Goal: Check status: Check status

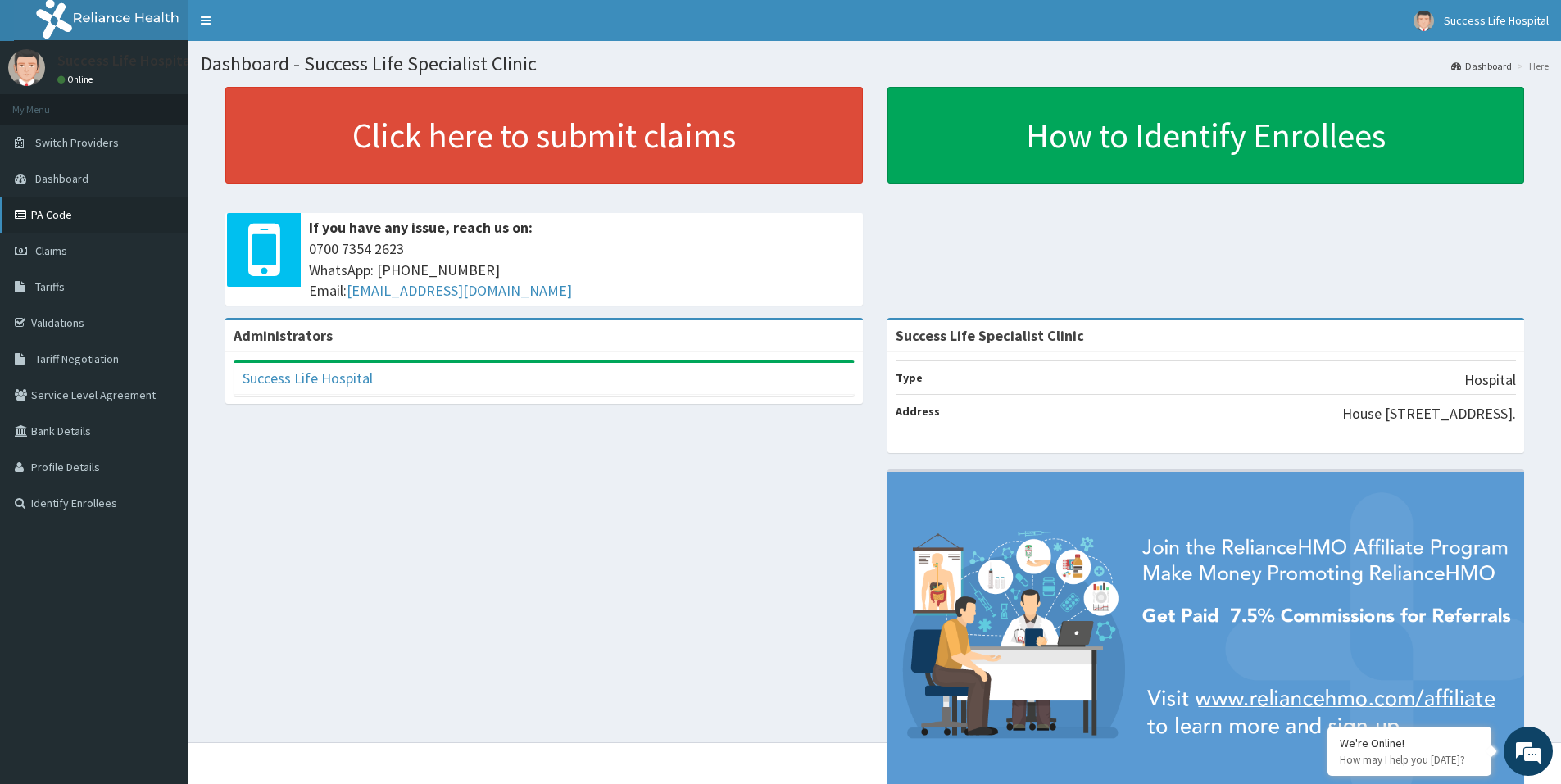
click at [68, 215] on link "PA Code" at bounding box center [94, 214] width 188 height 36
drag, startPoint x: 40, startPoint y: 214, endPoint x: 125, endPoint y: 21, distance: 210.9
click at [41, 213] on link "PA Code" at bounding box center [94, 214] width 188 height 36
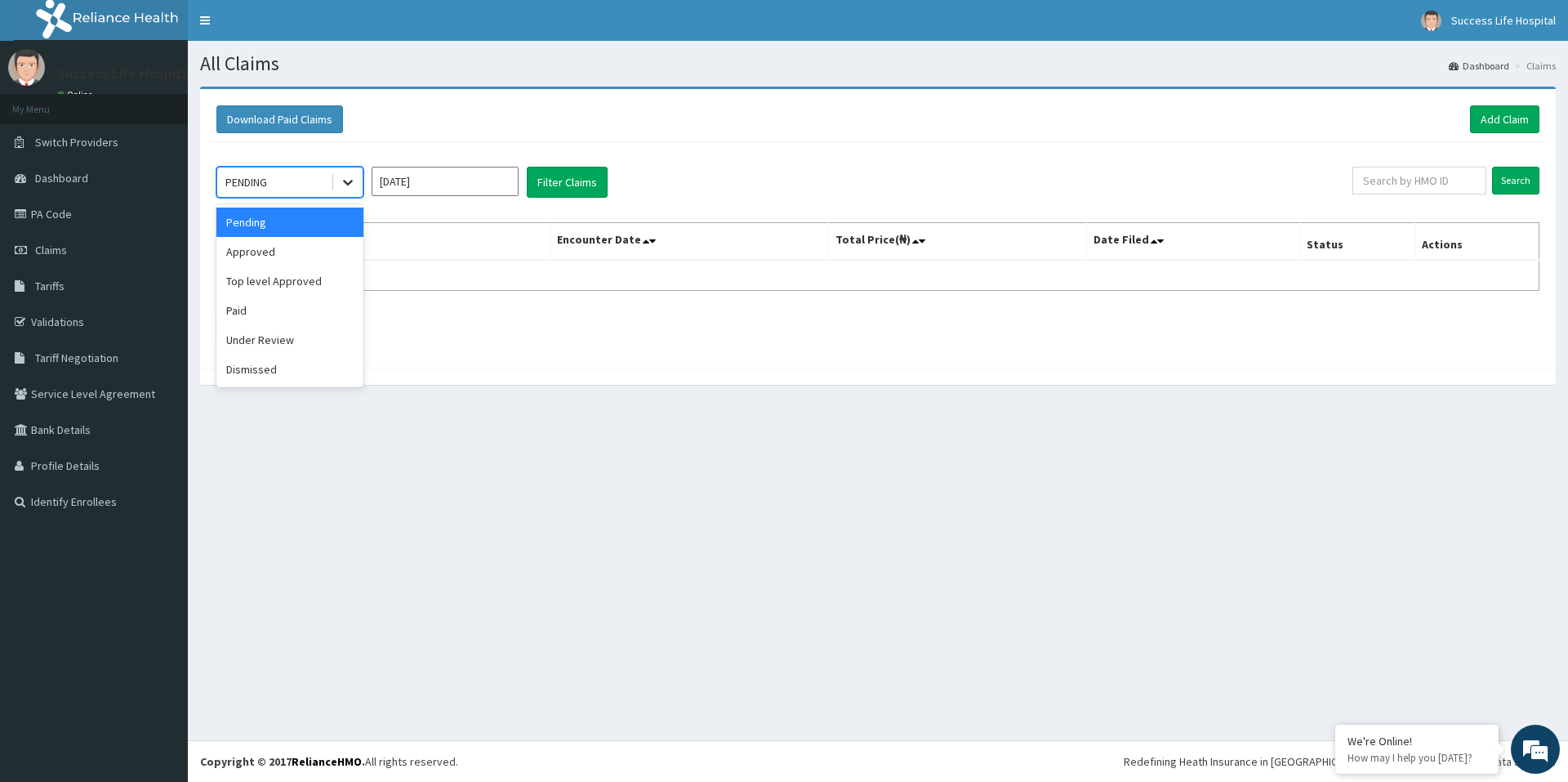
click at [350, 179] on icon at bounding box center [349, 182] width 17 height 17
click at [273, 307] on div "Paid" at bounding box center [290, 311] width 147 height 30
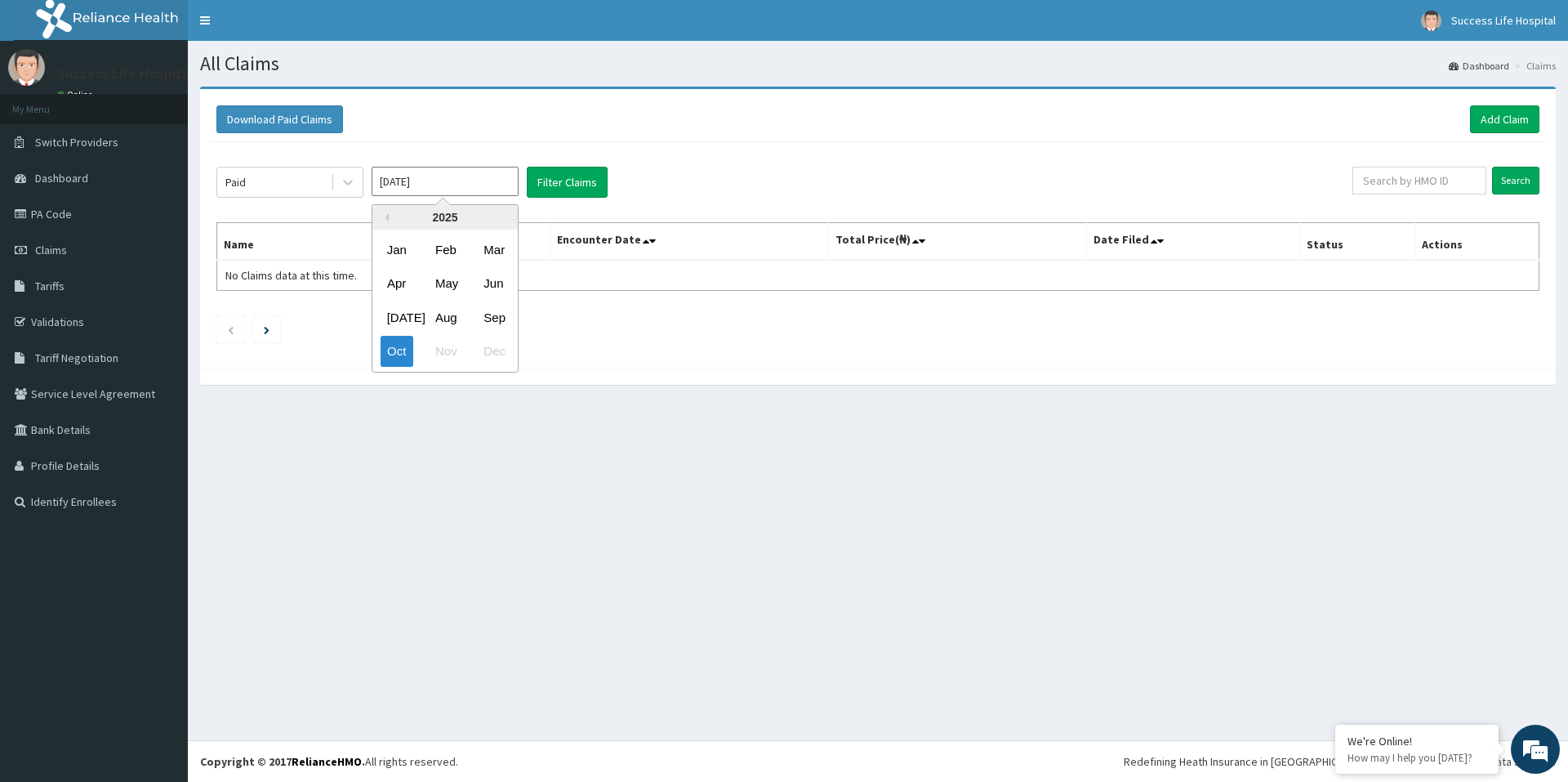
click at [433, 184] on input "Oct 2025" at bounding box center [445, 181] width 147 height 30
click at [487, 243] on div "Mar" at bounding box center [493, 249] width 33 height 31
click at [566, 186] on button "Filter Claims" at bounding box center [567, 181] width 81 height 31
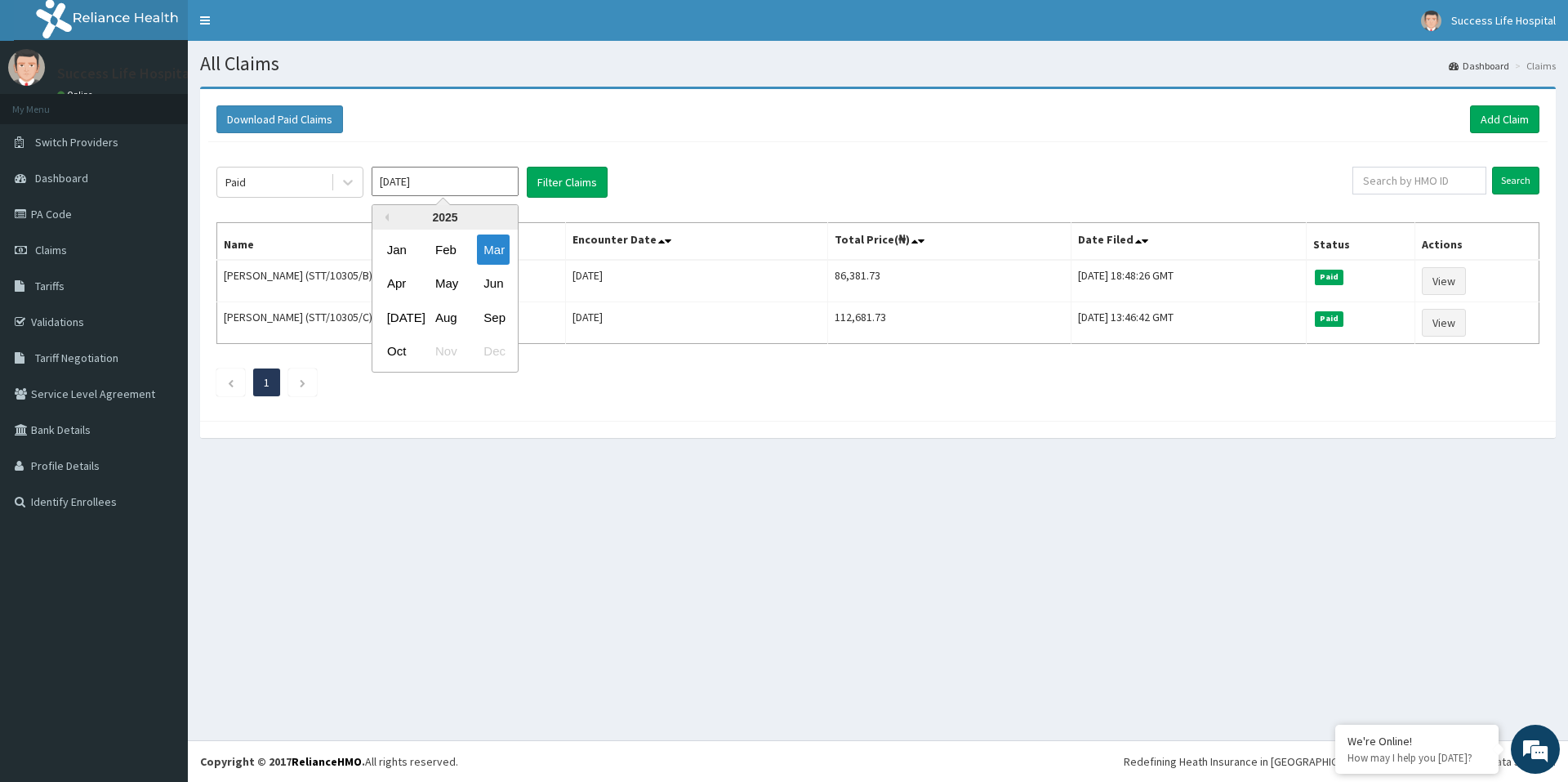
click at [482, 183] on input "Mar 2025" at bounding box center [445, 181] width 147 height 30
click at [383, 283] on div "Apr" at bounding box center [397, 284] width 33 height 31
click at [573, 186] on button "Filter Claims" at bounding box center [567, 181] width 81 height 31
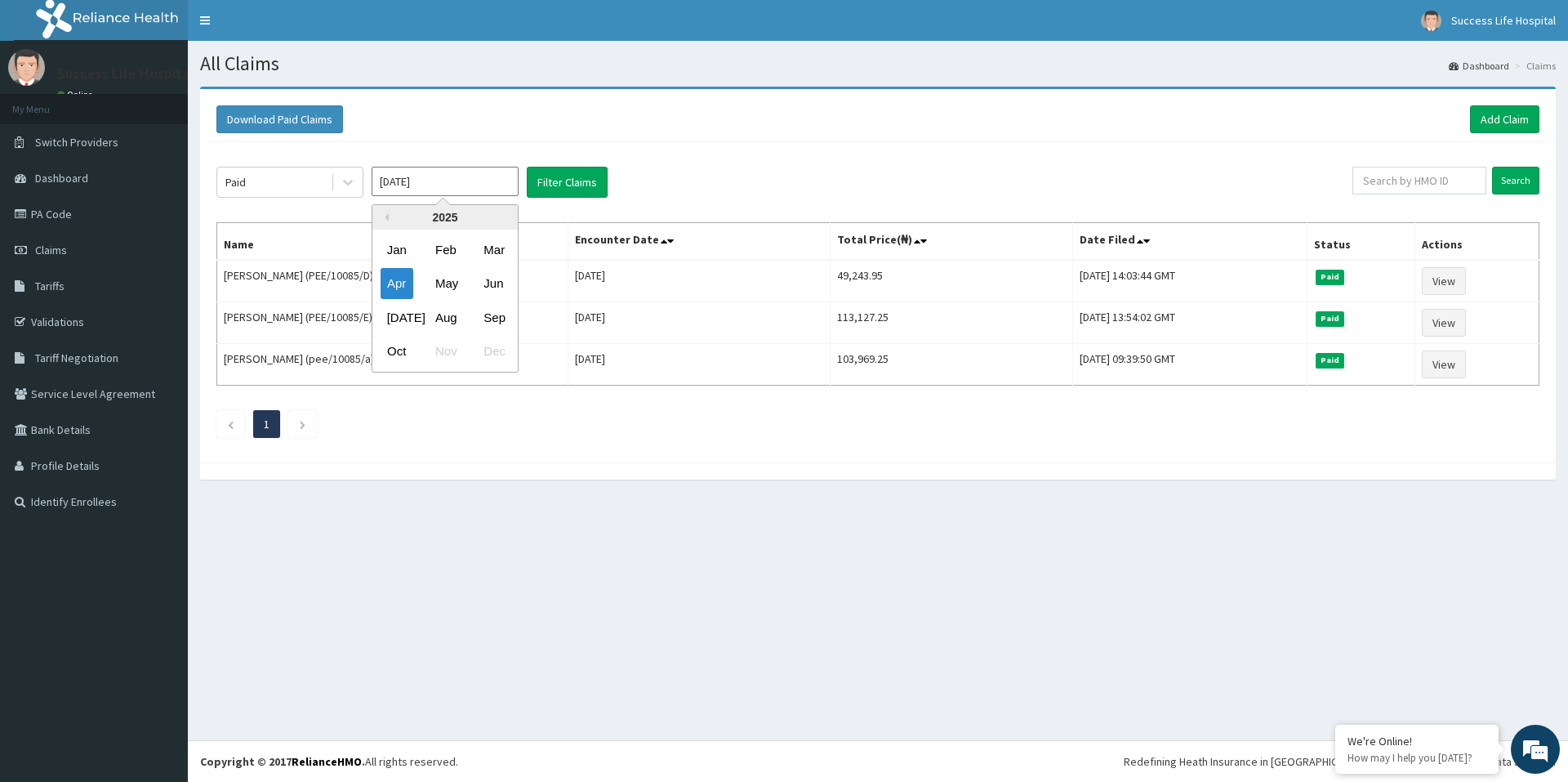
click at [442, 170] on input "Apr 2025" at bounding box center [445, 181] width 147 height 30
click at [437, 241] on div "Feb" at bounding box center [444, 249] width 33 height 31
type input "Feb 2025"
click at [546, 186] on button "Filter Claims" at bounding box center [567, 181] width 81 height 31
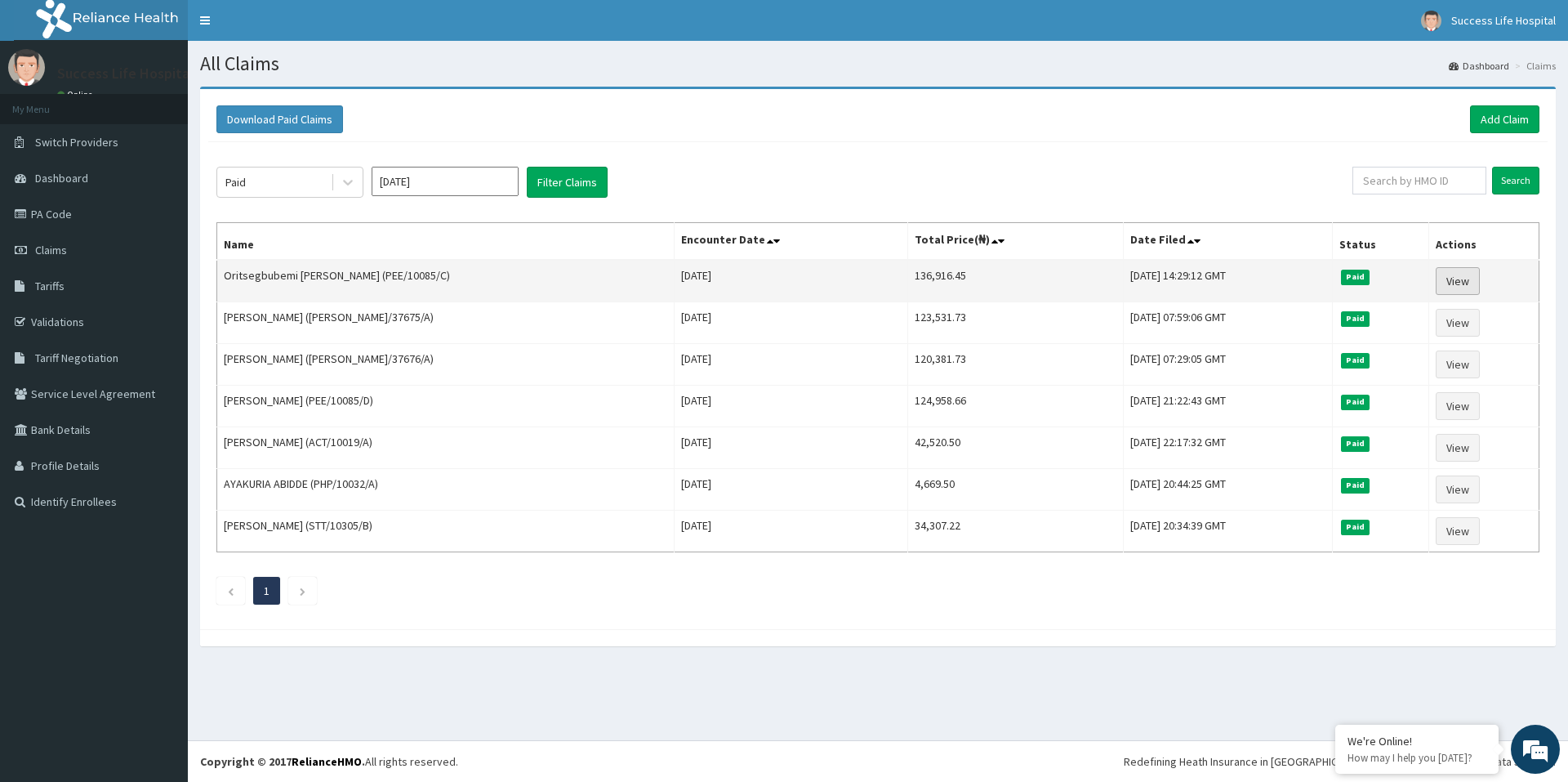
click at [1462, 282] on link "View" at bounding box center [1457, 281] width 44 height 28
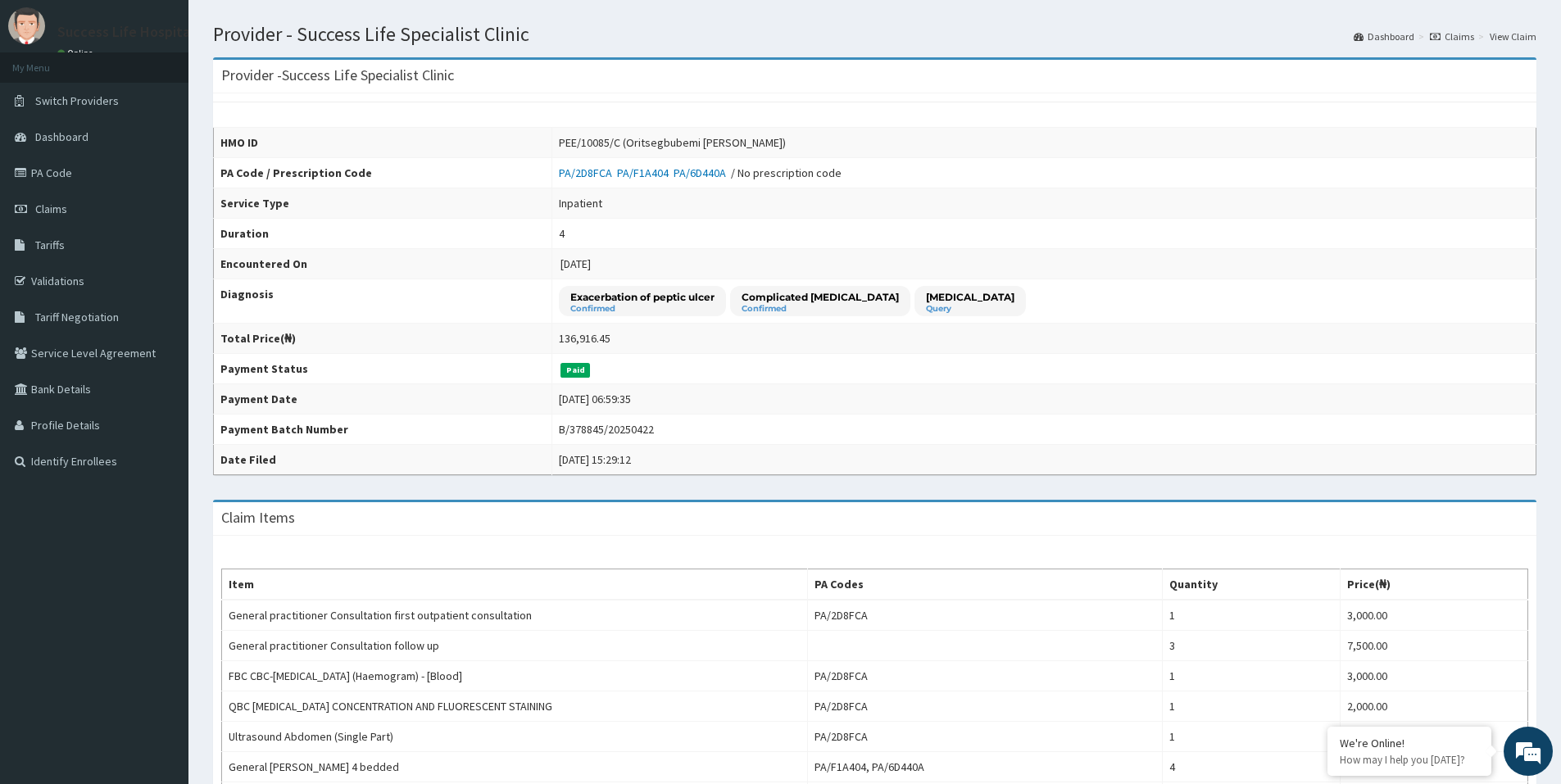
scroll to position [31, 0]
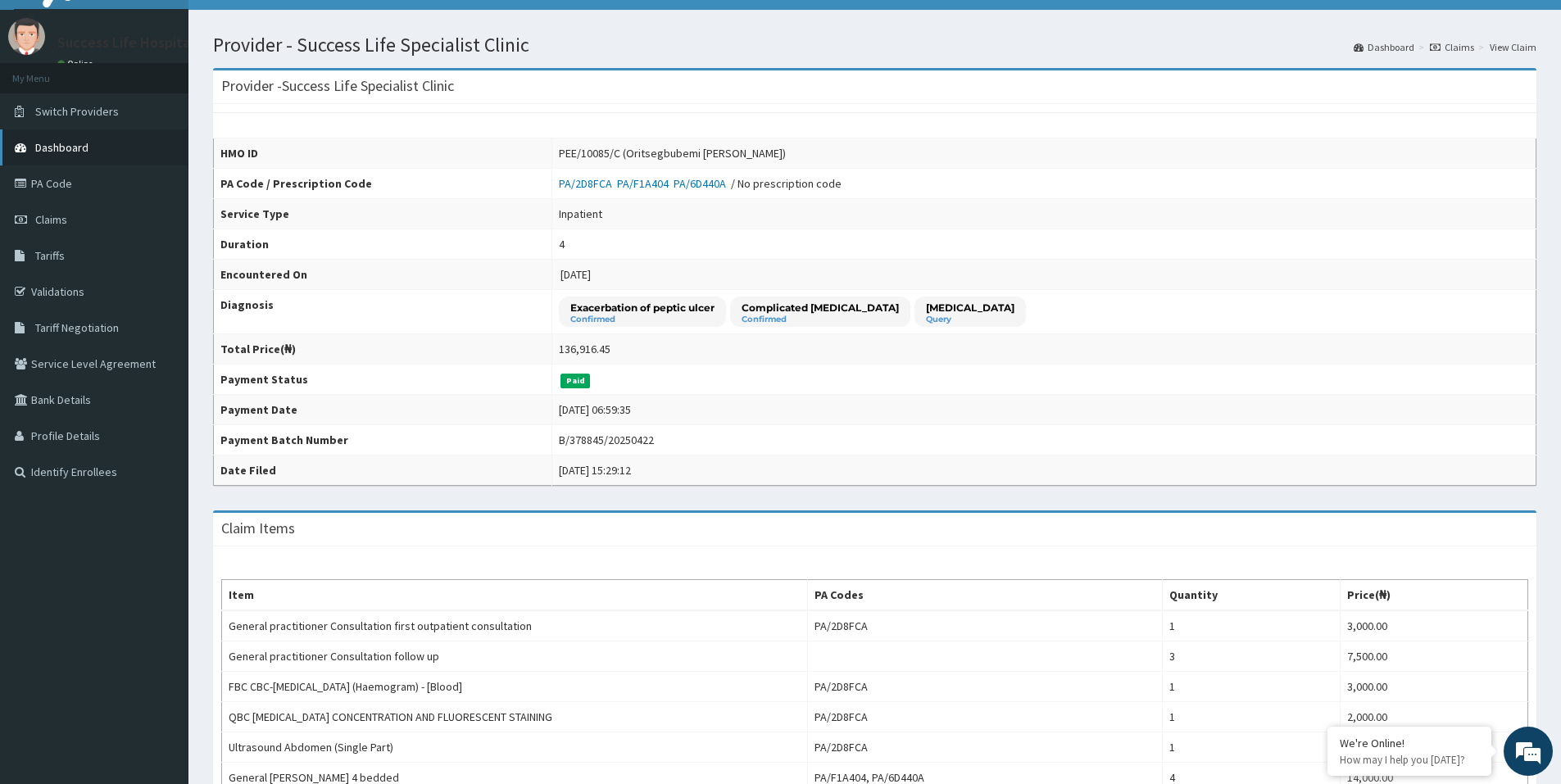
click at [105, 139] on link "Dashboard" at bounding box center [94, 147] width 188 height 36
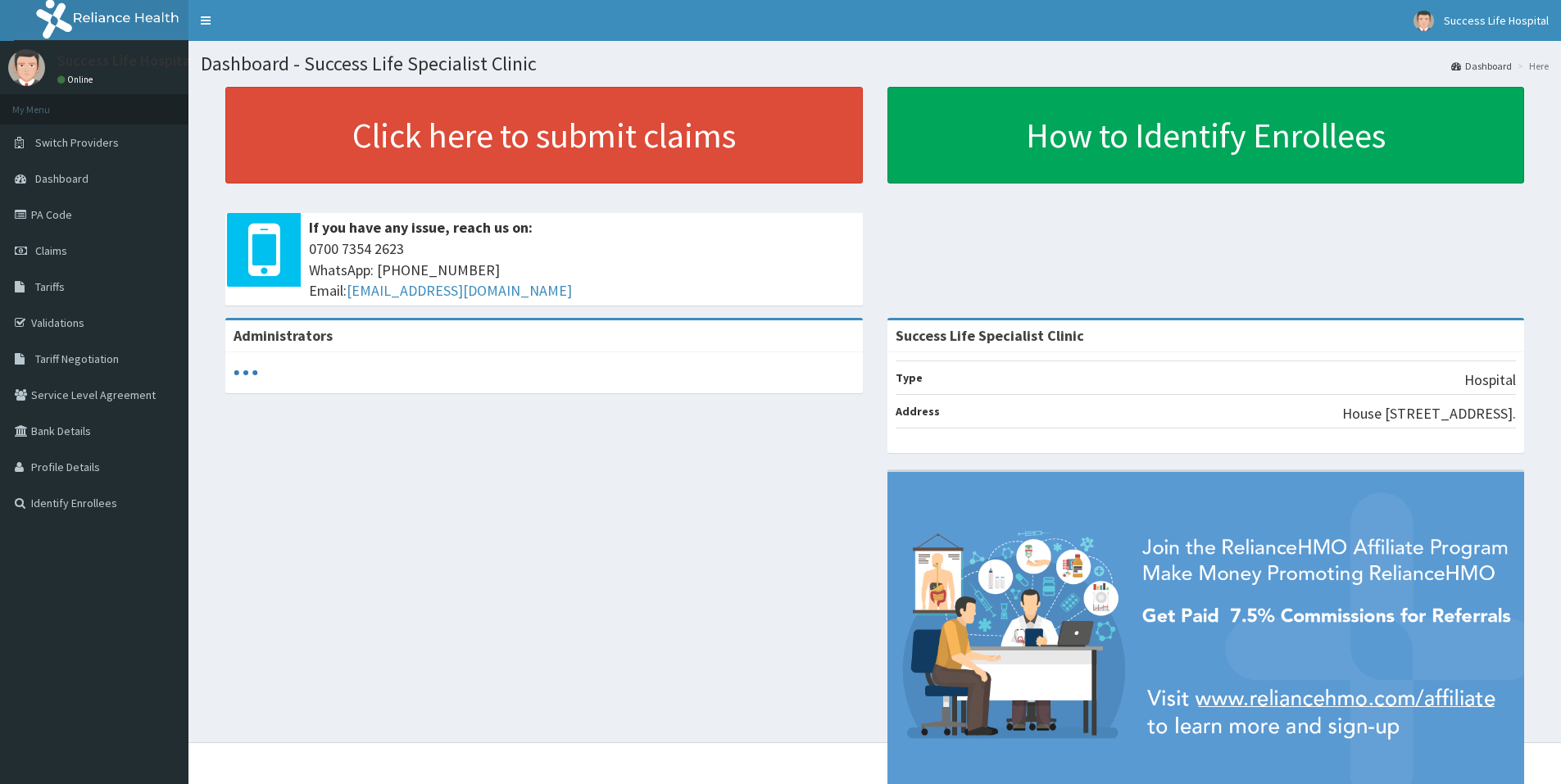
click at [71, 213] on link "PA Code" at bounding box center [94, 214] width 188 height 36
click at [83, 172] on span "Dashboard" at bounding box center [62, 179] width 53 height 15
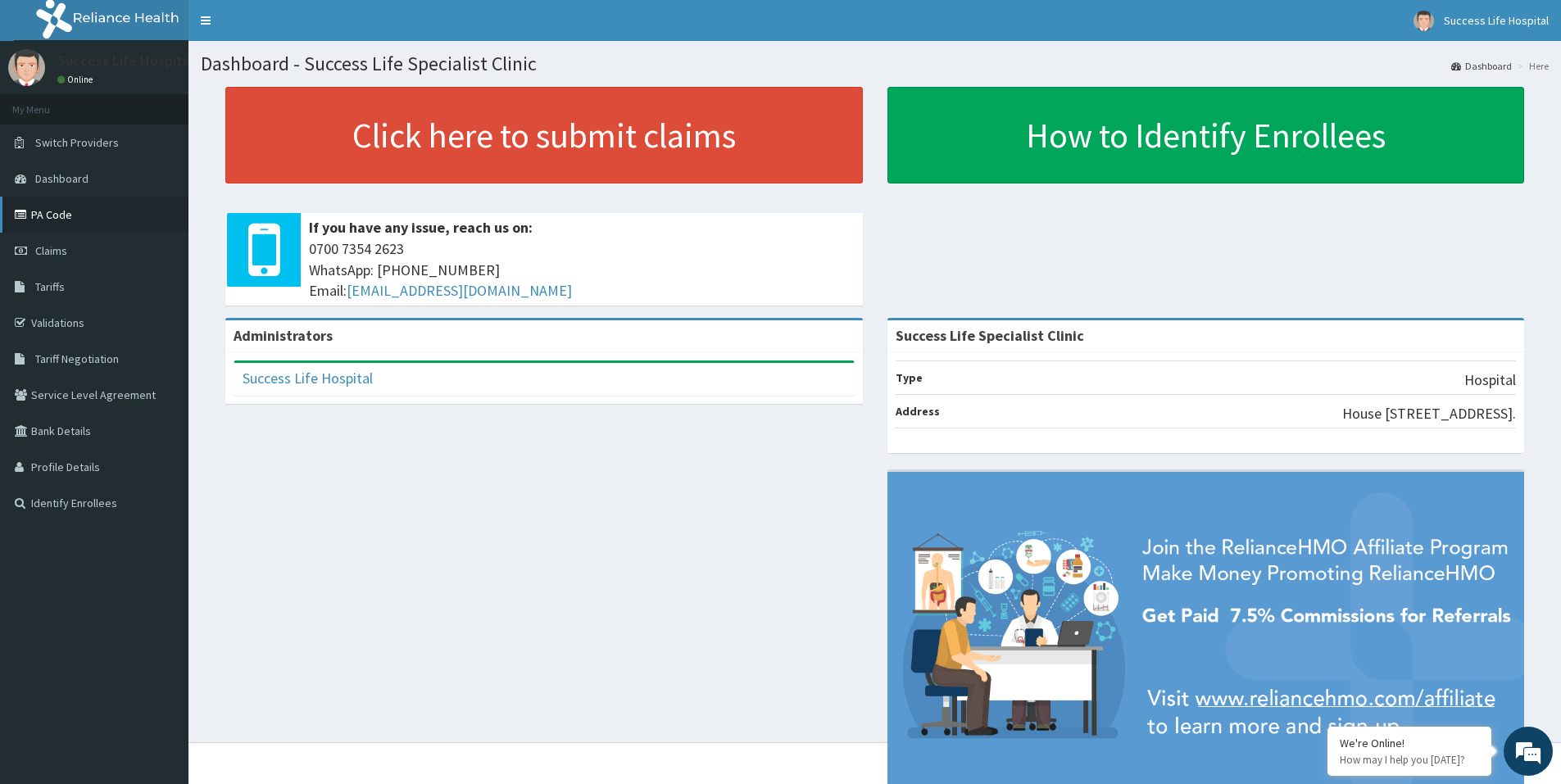
click at [43, 213] on link "PA Code" at bounding box center [94, 214] width 188 height 36
